Goal: Check status: Check status

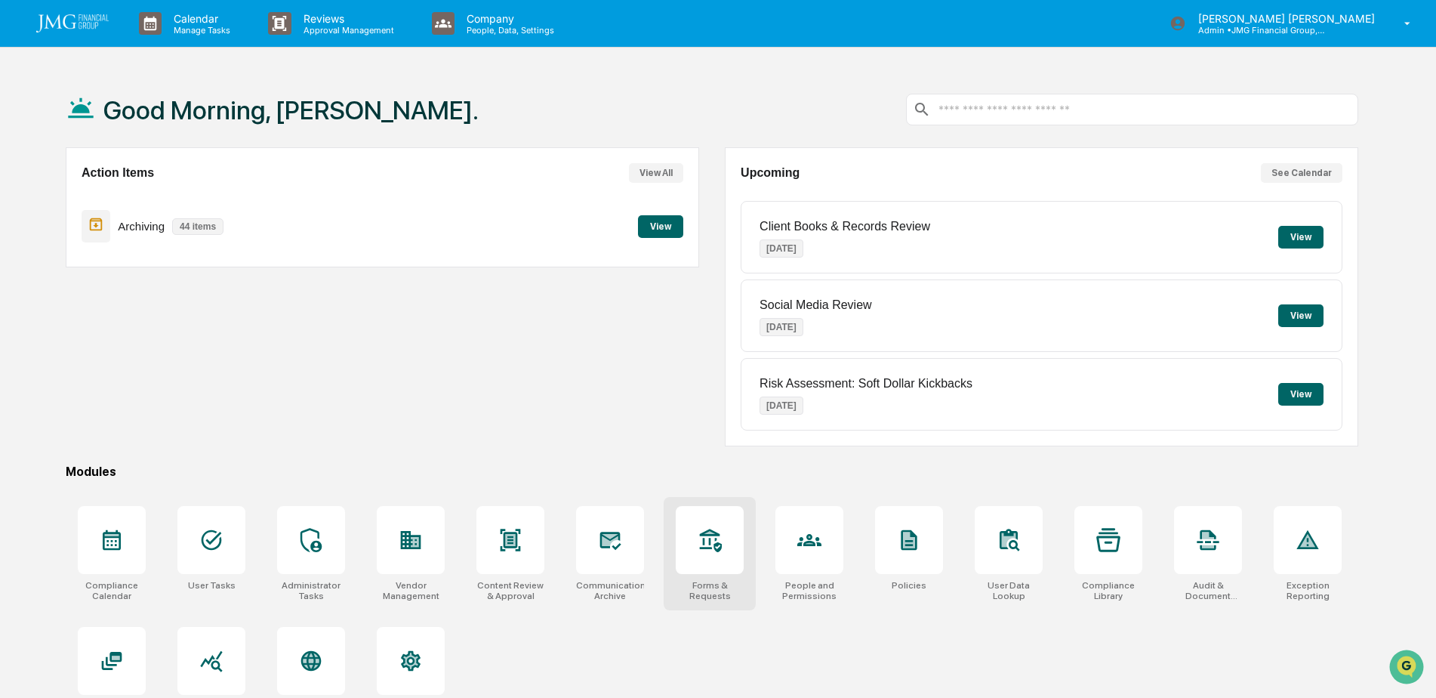
click at [710, 550] on icon at bounding box center [710, 540] width 24 height 24
click at [227, 547] on div at bounding box center [211, 540] width 68 height 68
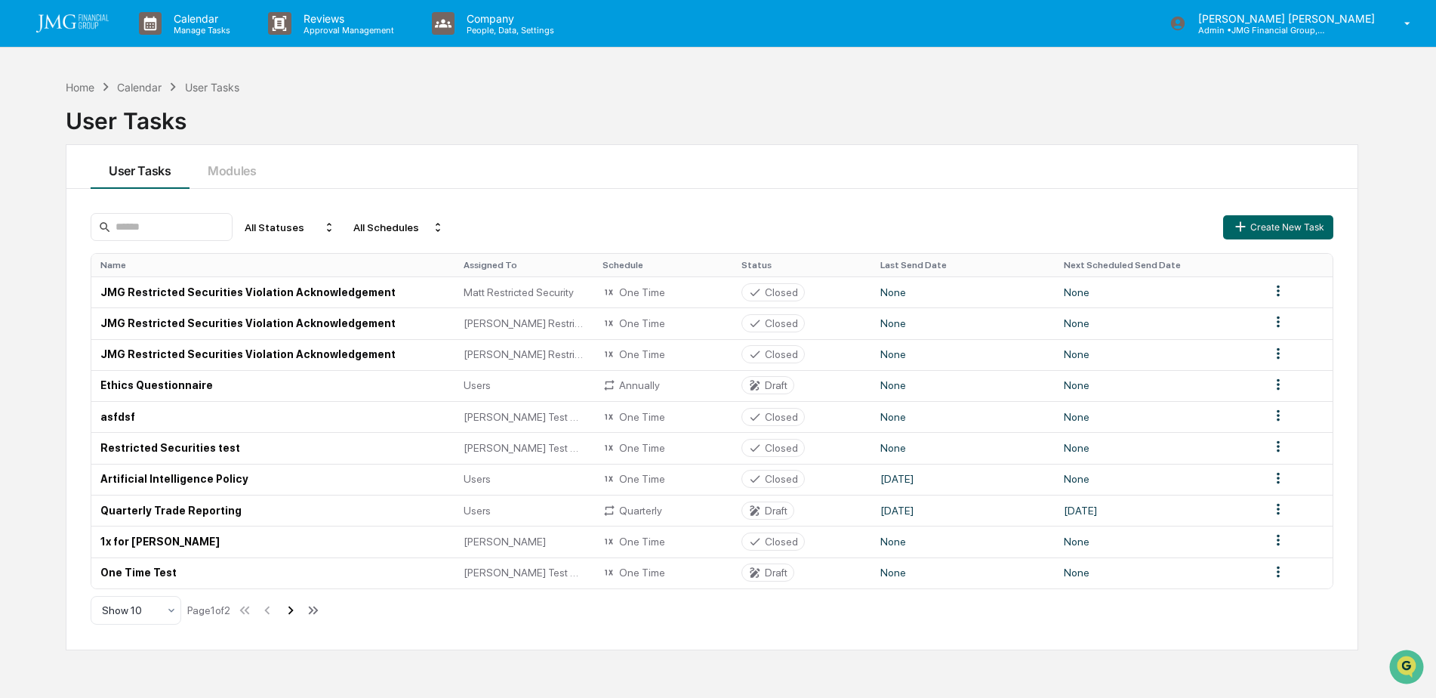
click at [294, 610] on icon at bounding box center [290, 610] width 5 height 8
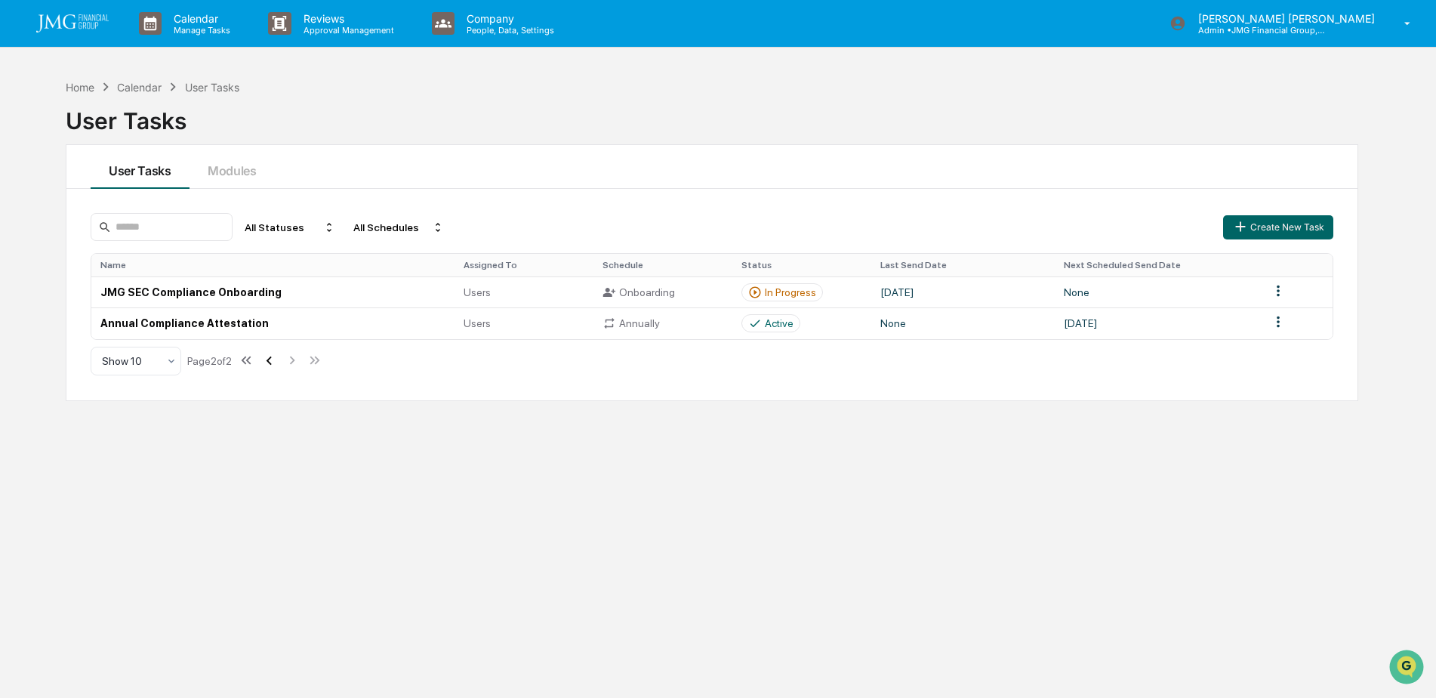
click at [270, 365] on icon at bounding box center [269, 360] width 17 height 17
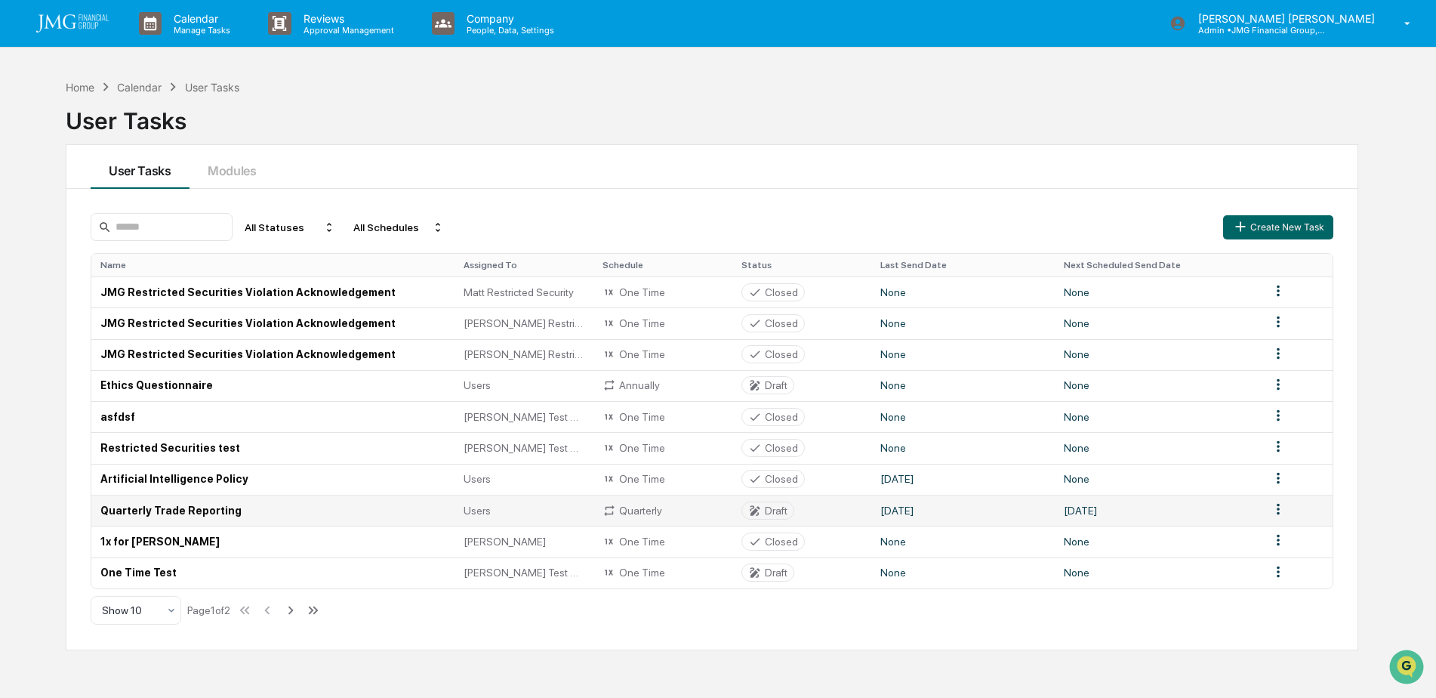
click at [783, 507] on div "Draft" at bounding box center [776, 510] width 23 height 12
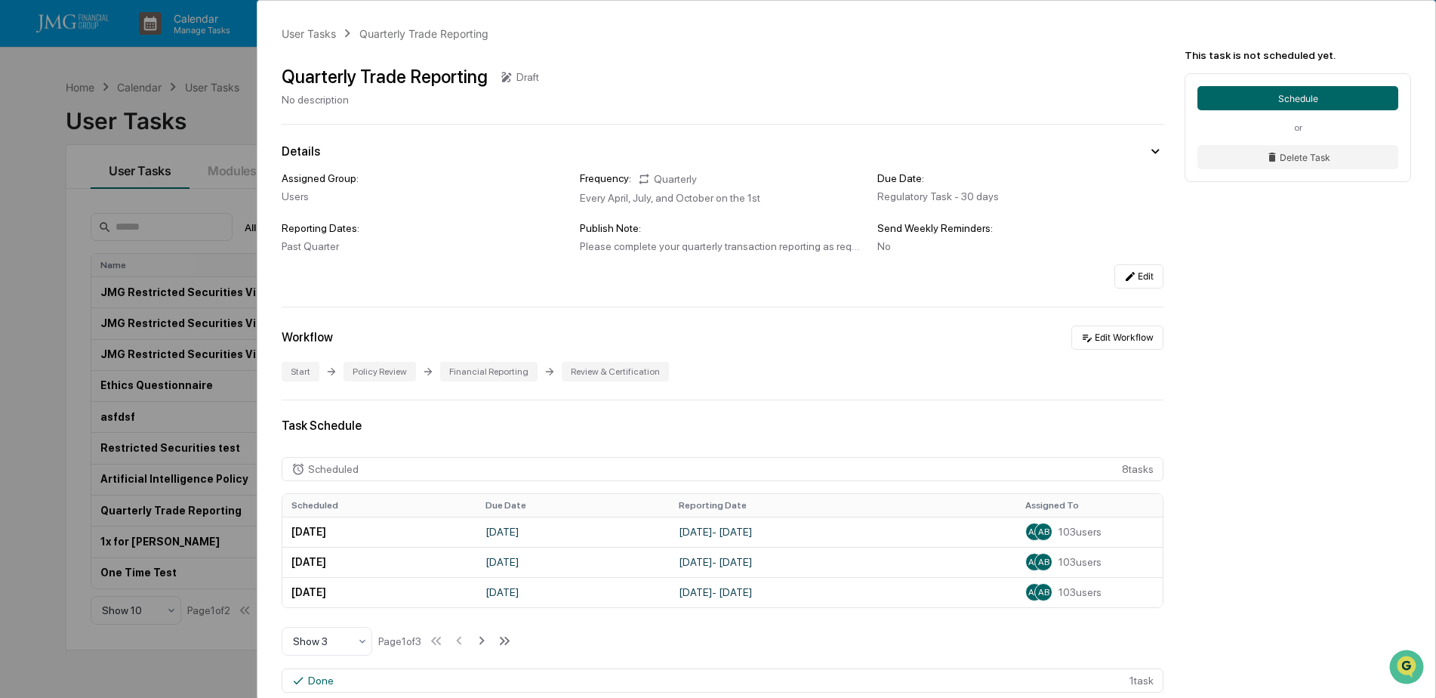
click at [222, 104] on div "User Tasks Quarterly Trade Reporting Quarterly Trade Reporting Draft No descrip…" at bounding box center [718, 349] width 1436 height 698
